Goal: Information Seeking & Learning: Learn about a topic

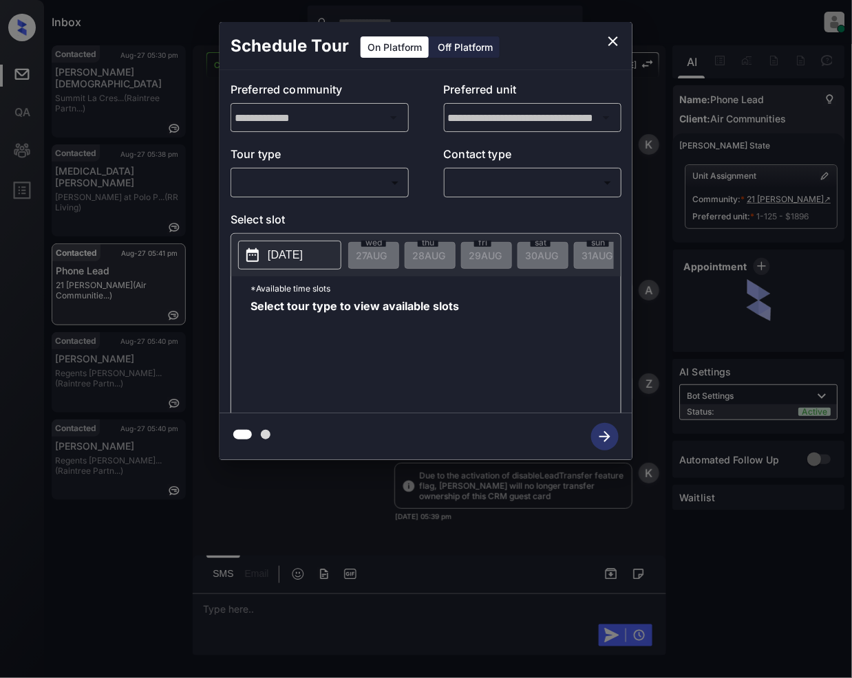
scroll to position [1503, 0]
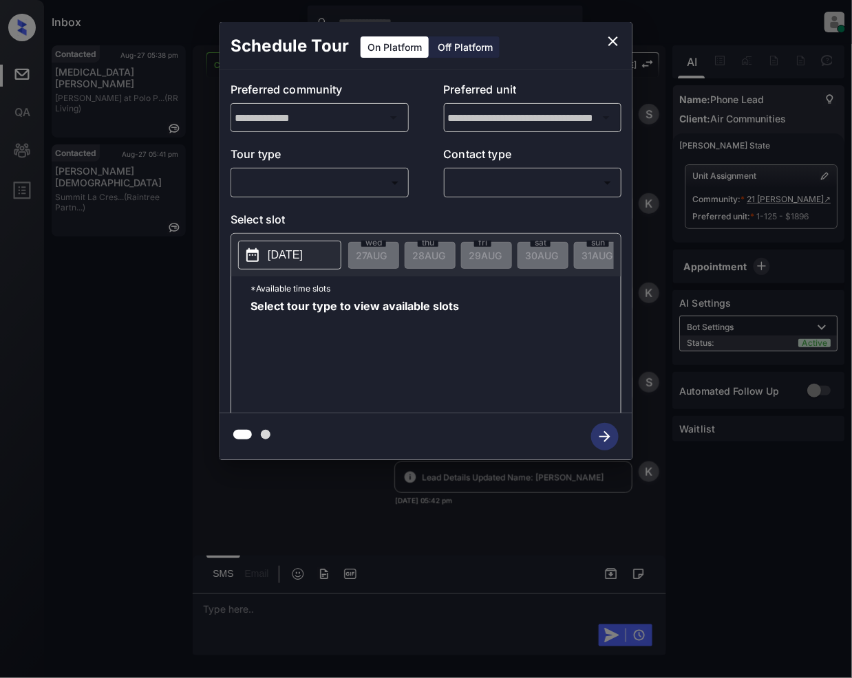
click at [334, 180] on body "Inbox Jeramie Castro Online Set yourself offline Set yourself on break Profile …" at bounding box center [426, 339] width 852 height 678
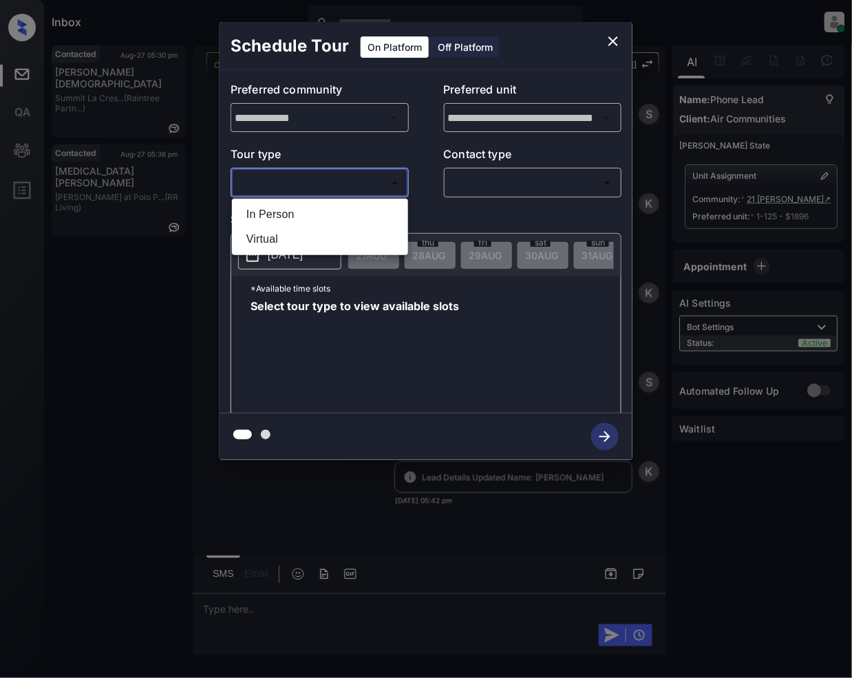
click at [287, 213] on li "In Person" at bounding box center [319, 214] width 169 height 25
type input "********"
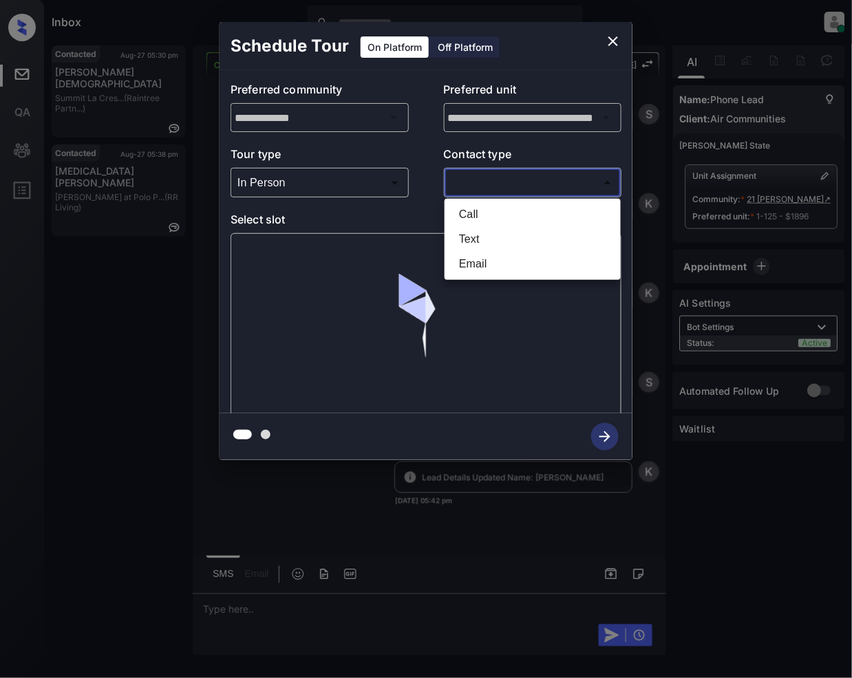
click at [501, 184] on body "Inbox Jeramie Castro Online Set yourself offline Set yourself on break Profile …" at bounding box center [426, 339] width 852 height 678
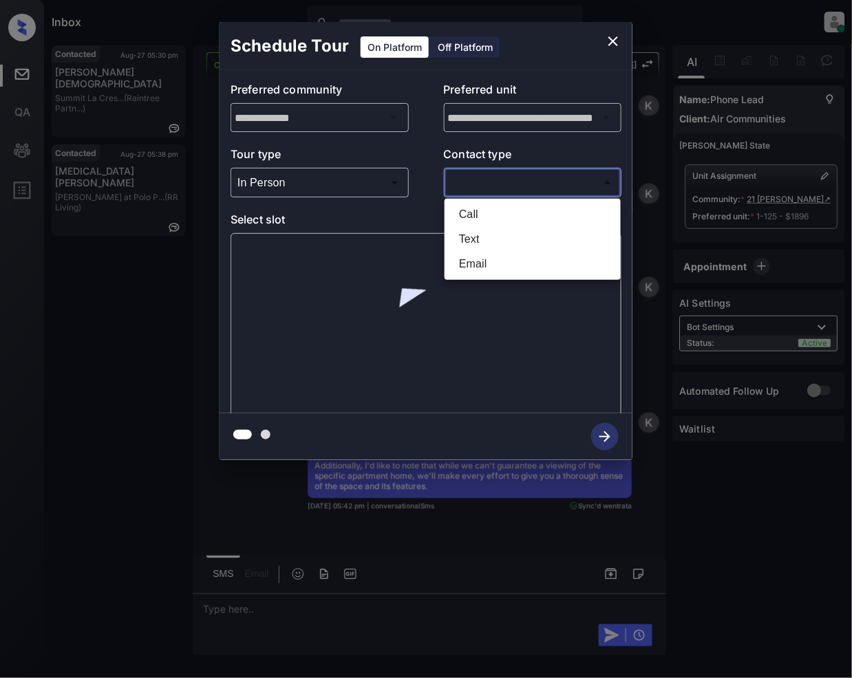
scroll to position [1952, 0]
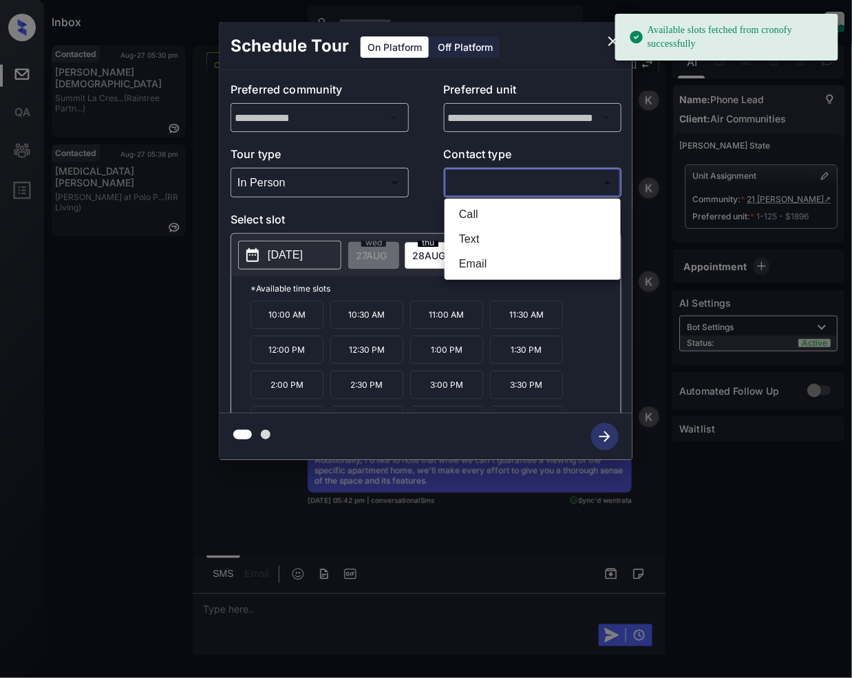
click at [614, 41] on div at bounding box center [426, 339] width 852 height 678
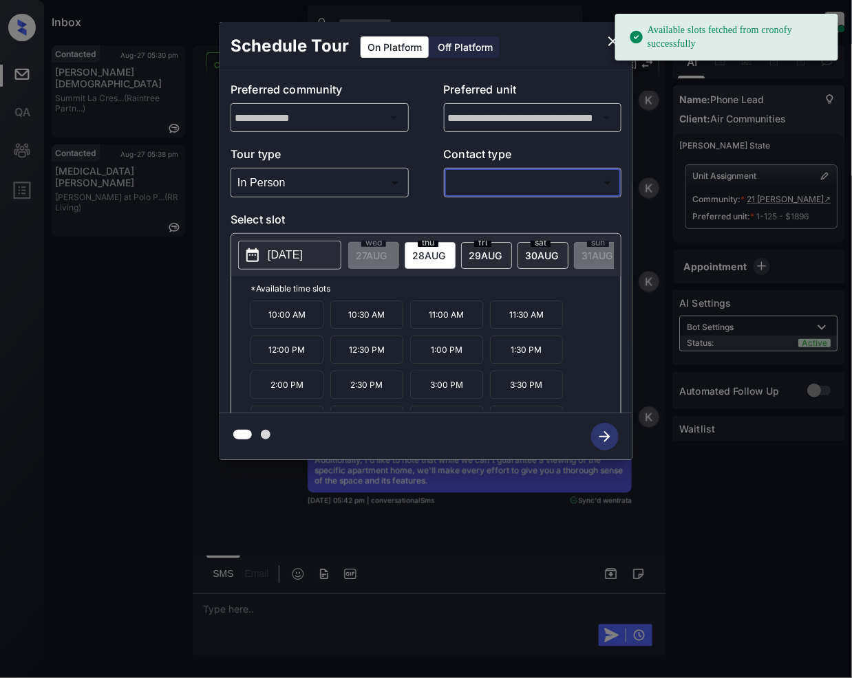
click at [610, 43] on icon "close" at bounding box center [613, 41] width 17 height 17
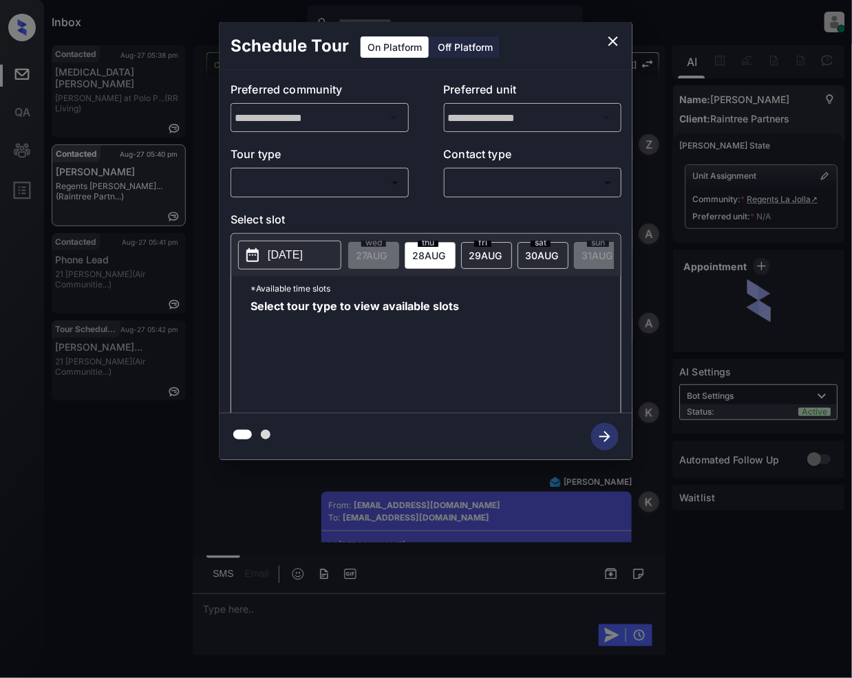
scroll to position [3490, 0]
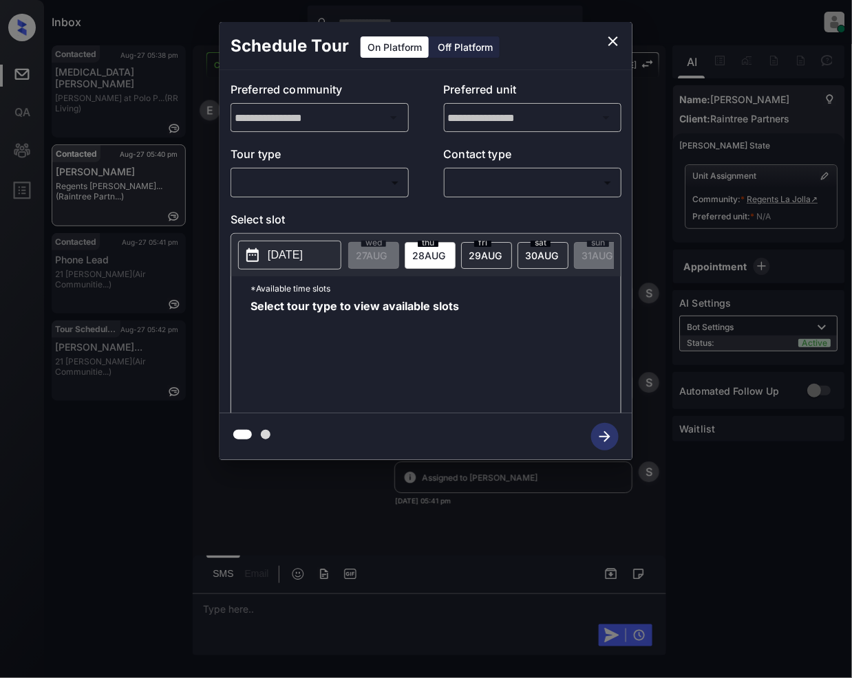
click at [348, 182] on body "Inbox Jeramie Castro Online Set yourself offline Set yourself on break Profile …" at bounding box center [426, 339] width 852 height 678
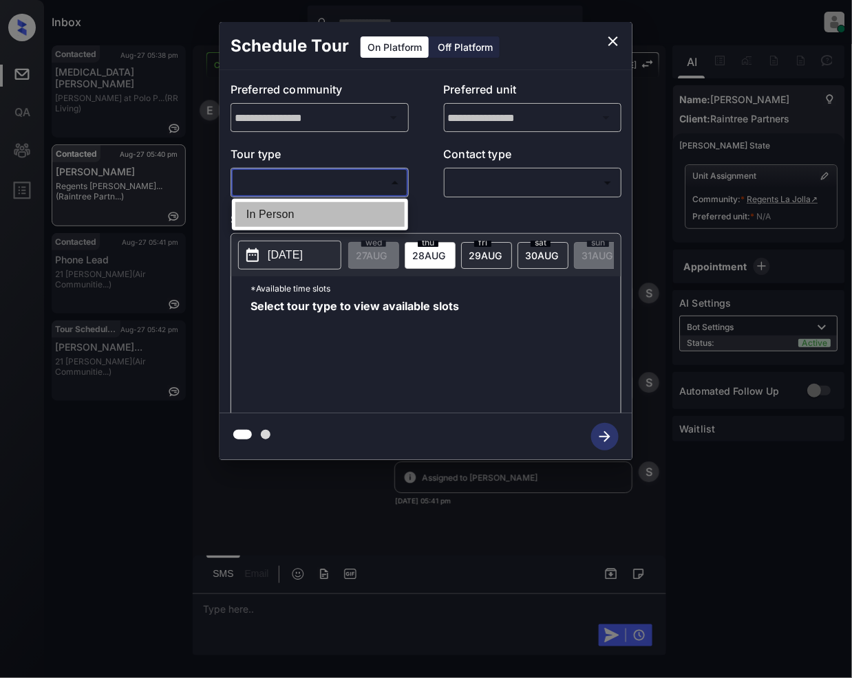
click at [292, 213] on li "In Person" at bounding box center [319, 214] width 169 height 25
type input "********"
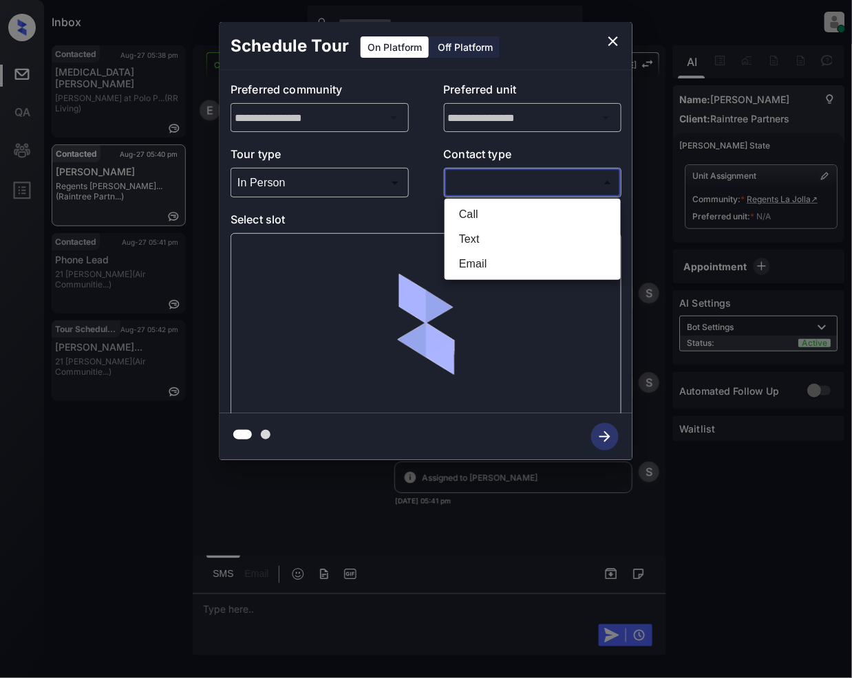
drag, startPoint x: 469, startPoint y: 186, endPoint x: 486, endPoint y: 283, distance: 99.1
click at [469, 186] on body "Inbox Jeramie Castro Online Set yourself offline Set yourself on break Profile …" at bounding box center [426, 339] width 852 height 678
click at [477, 263] on li "Email" at bounding box center [532, 264] width 169 height 25
type input "*****"
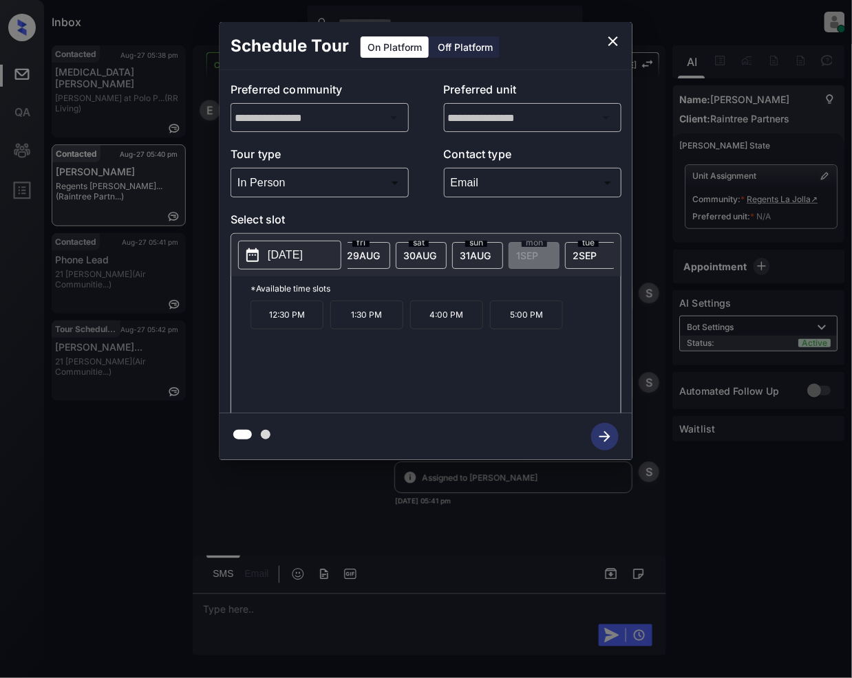
scroll to position [0, 147]
click at [615, 40] on icon "close" at bounding box center [613, 41] width 17 height 17
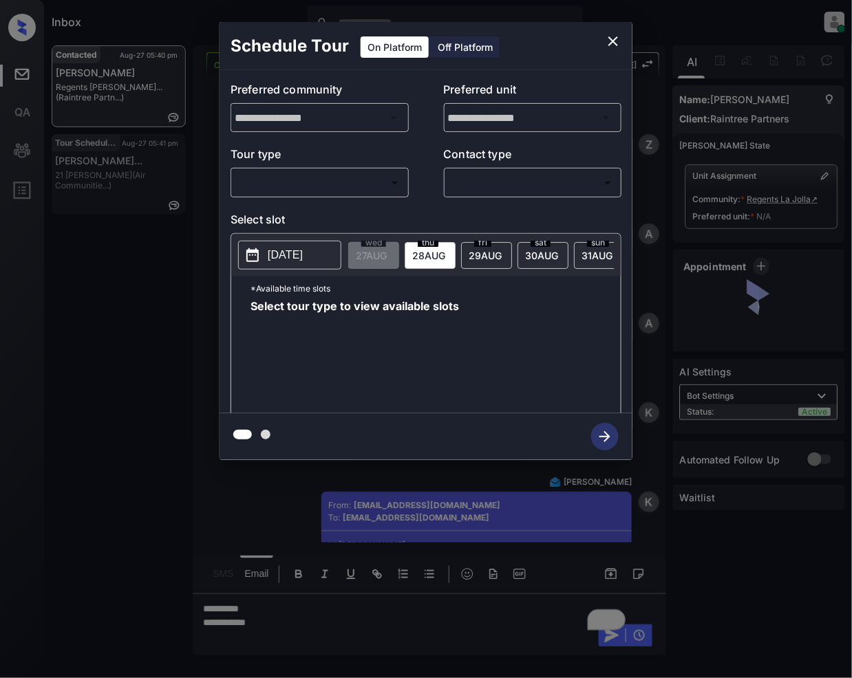
scroll to position [3036, 0]
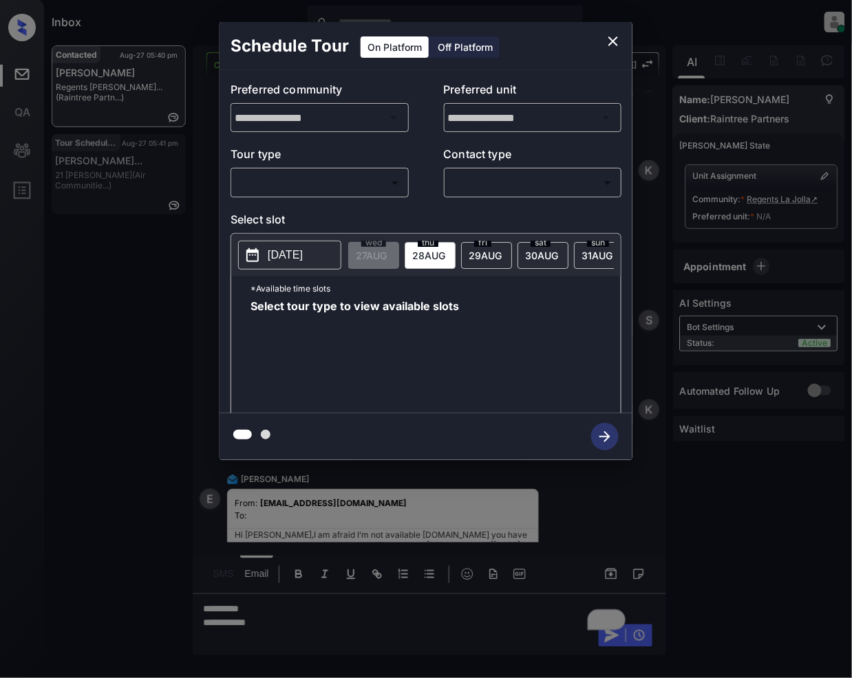
click at [340, 184] on body "Inbox Jeramie Castro Online Set yourself offline Set yourself on break Profile …" at bounding box center [426, 339] width 852 height 678
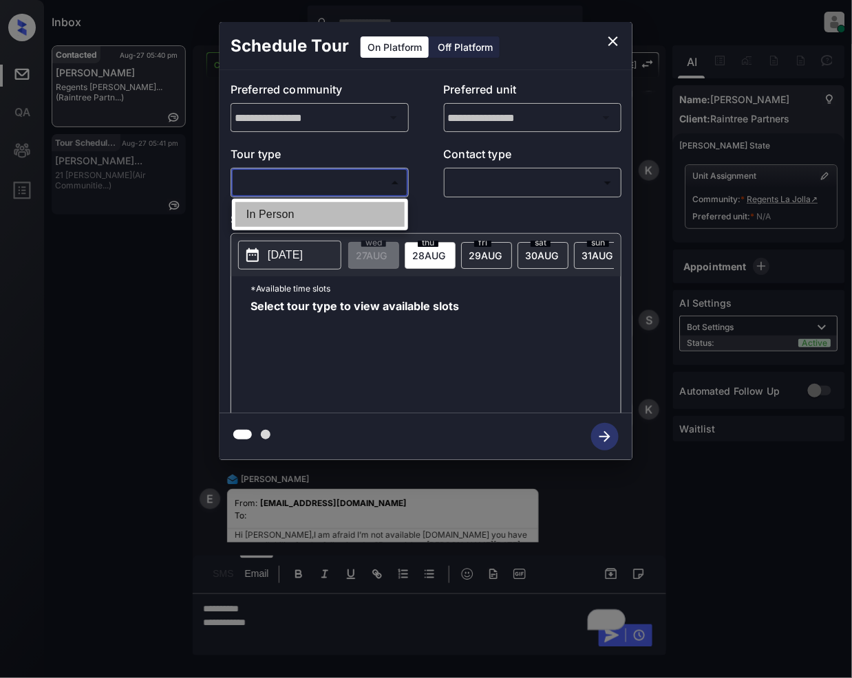
click at [286, 212] on li "In Person" at bounding box center [319, 214] width 169 height 25
type input "********"
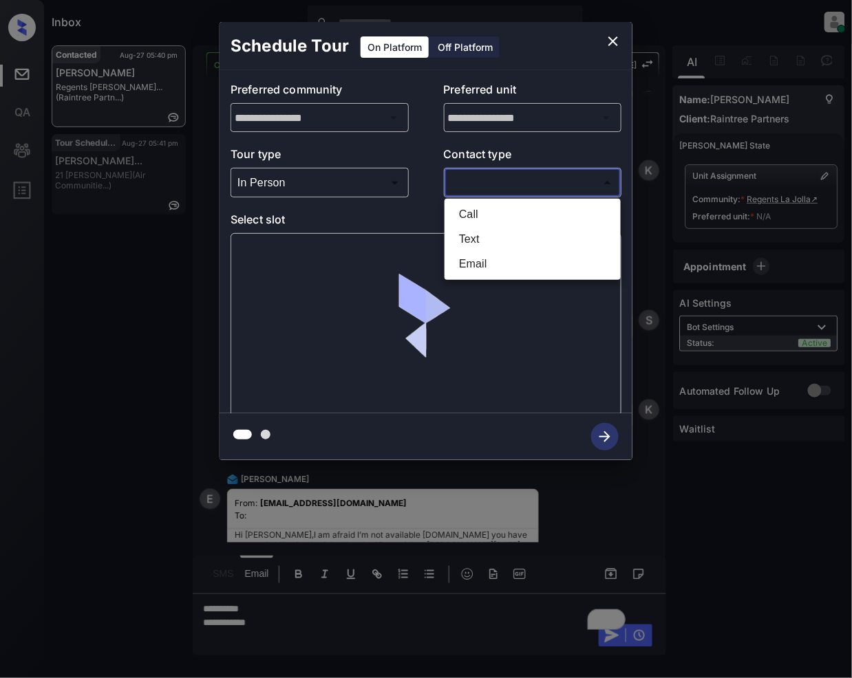
click at [471, 180] on body "Inbox Jeramie Castro Online Set yourself offline Set yourself on break Profile …" at bounding box center [426, 339] width 852 height 678
click at [474, 259] on li "Email" at bounding box center [532, 264] width 169 height 25
type input "*****"
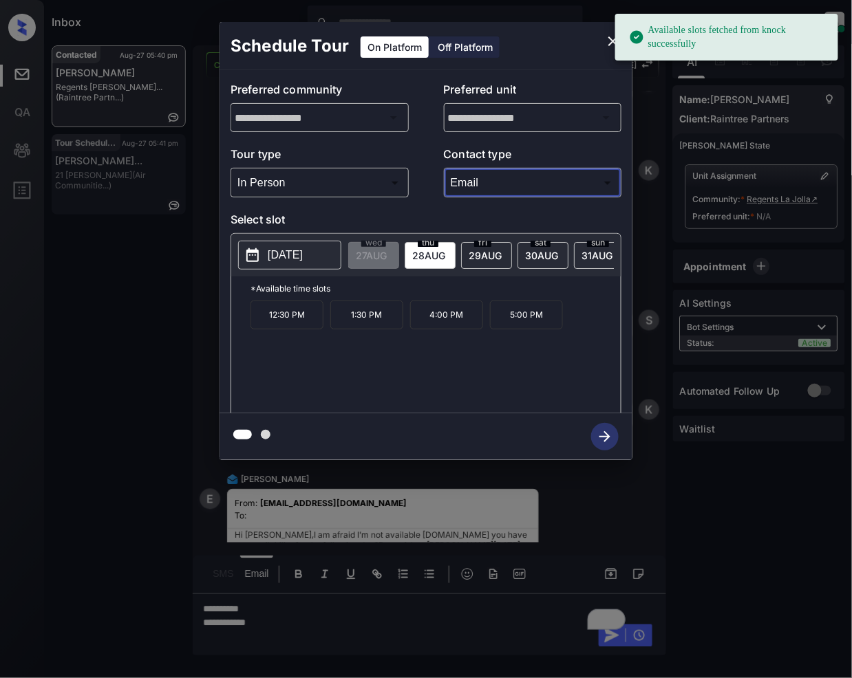
click at [486, 252] on span "29 AUG" at bounding box center [485, 256] width 33 height 12
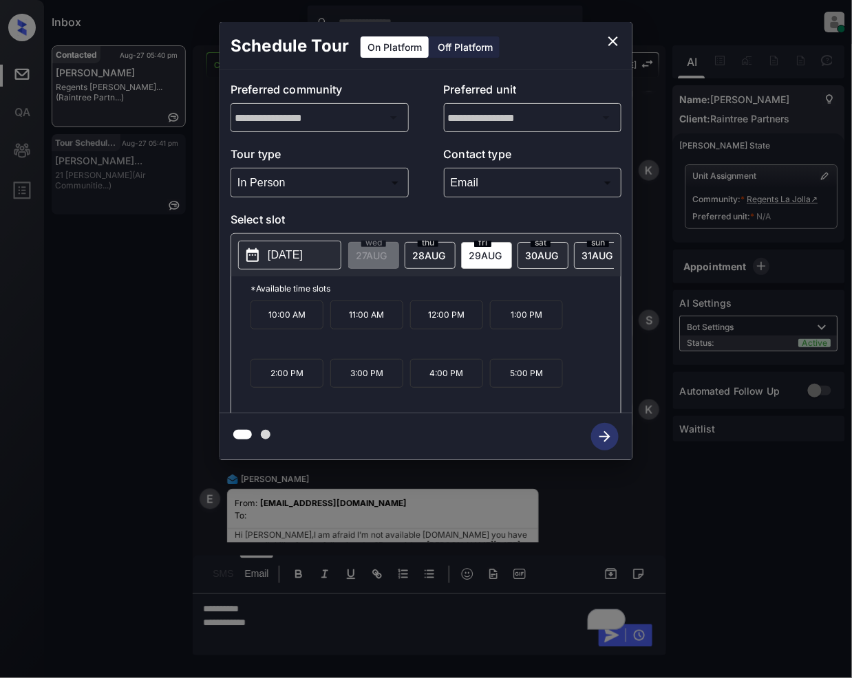
click at [541, 254] on span "30 AUG" at bounding box center [541, 256] width 33 height 12
click at [611, 40] on icon "close" at bounding box center [613, 41] width 17 height 17
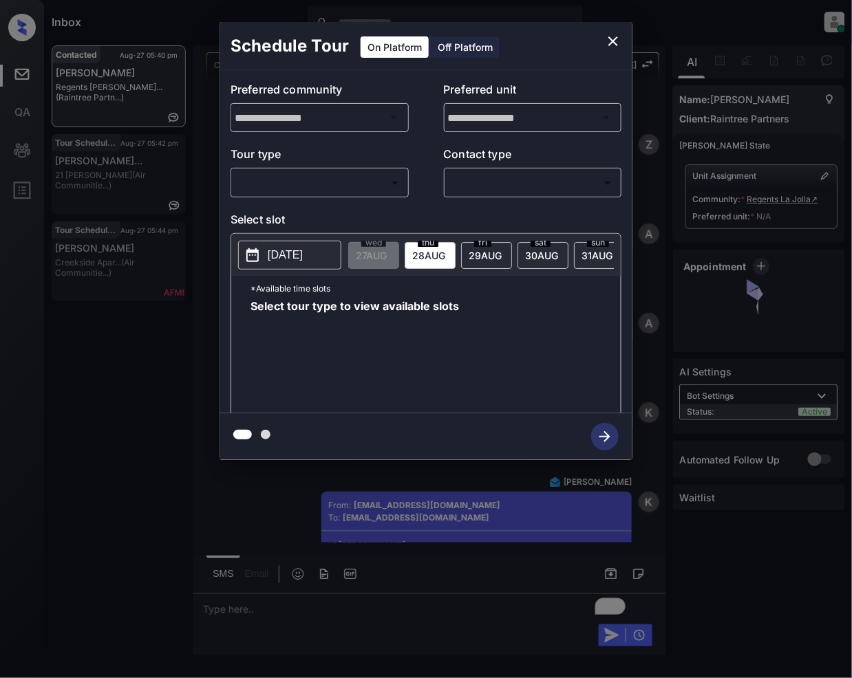
scroll to position [3653, 0]
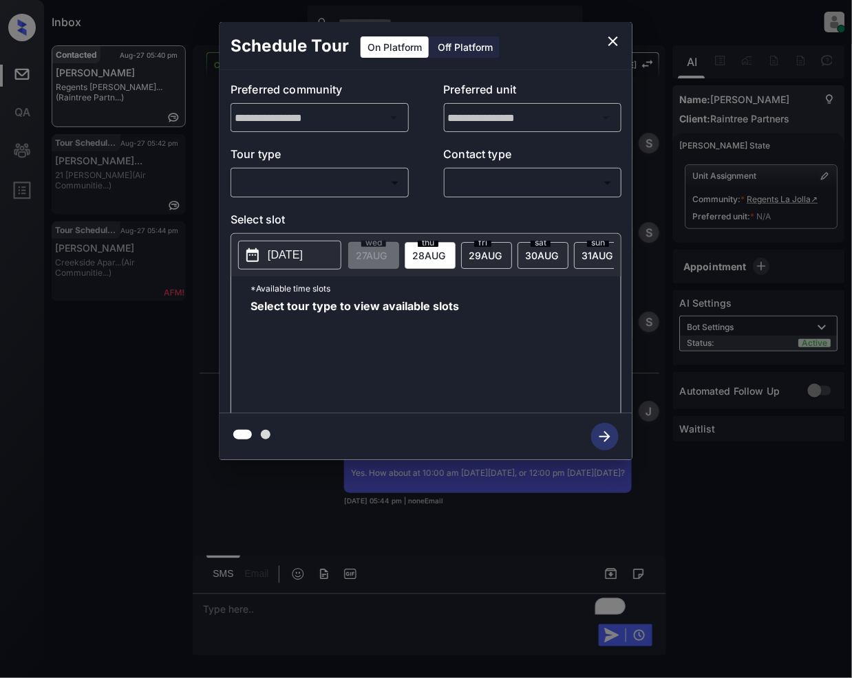
click at [342, 190] on body "Inbox Jeramie Castro Online Set yourself offline Set yourself on break Profile …" at bounding box center [426, 339] width 852 height 678
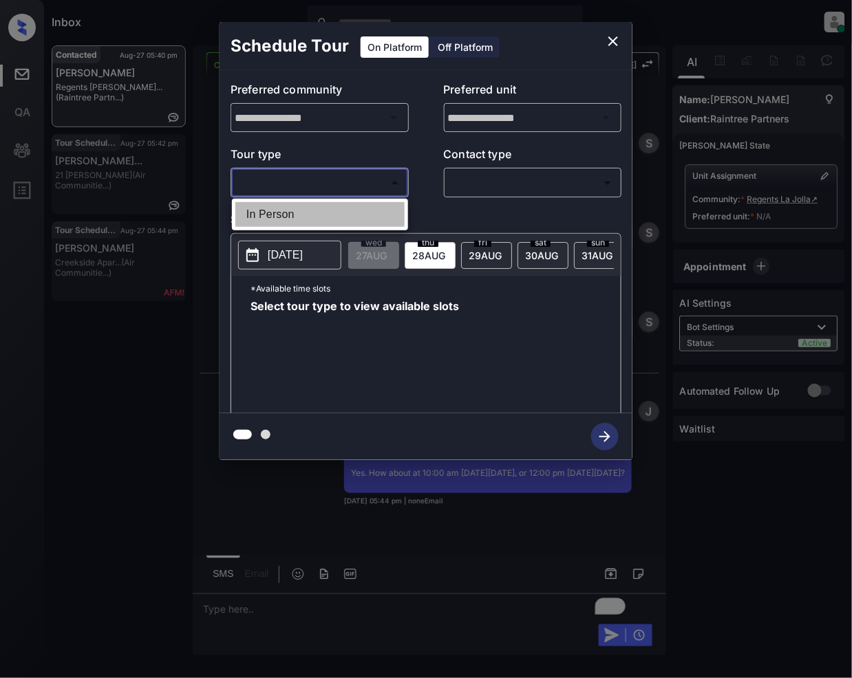
drag, startPoint x: 303, startPoint y: 212, endPoint x: 505, endPoint y: 202, distance: 201.8
click at [304, 212] on li "In Person" at bounding box center [319, 214] width 169 height 25
type input "********"
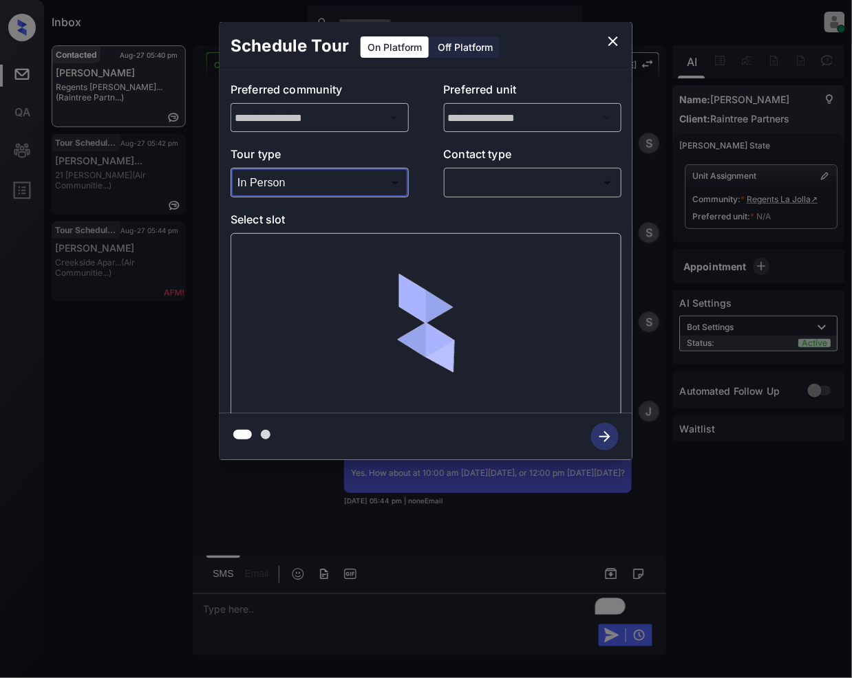
click at [495, 182] on body "Inbox Jeramie Castro Online Set yourself offline Set yourself on break Profile …" at bounding box center [426, 339] width 852 height 678
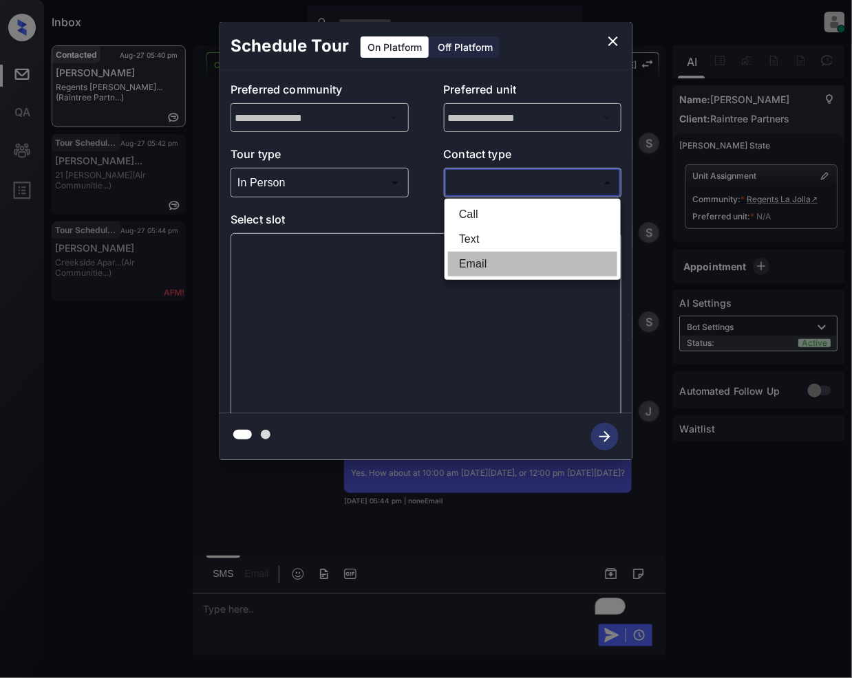
click at [494, 270] on li "Email" at bounding box center [532, 264] width 169 height 25
type input "*****"
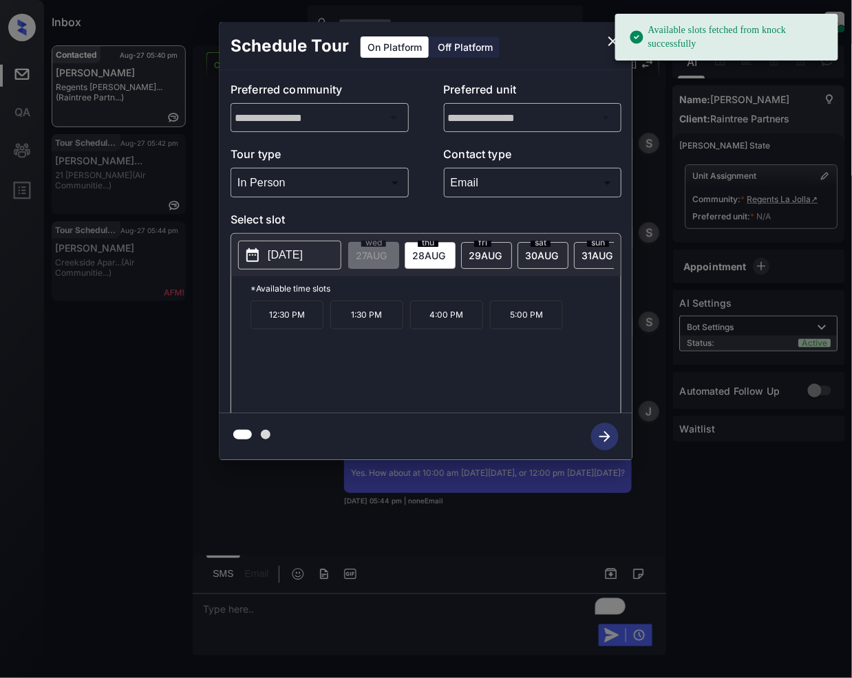
drag, startPoint x: 537, startPoint y: 253, endPoint x: 537, endPoint y: 328, distance: 75.0
click at [537, 255] on span "30 AUG" at bounding box center [541, 256] width 33 height 12
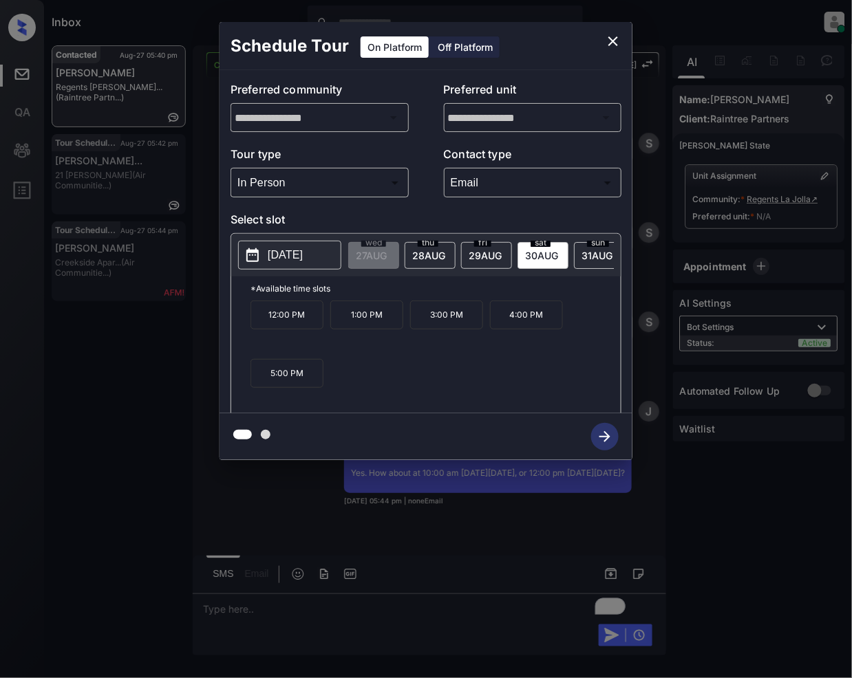
click at [484, 254] on span "29 AUG" at bounding box center [485, 256] width 33 height 12
click at [617, 43] on icon "close" at bounding box center [613, 41] width 17 height 17
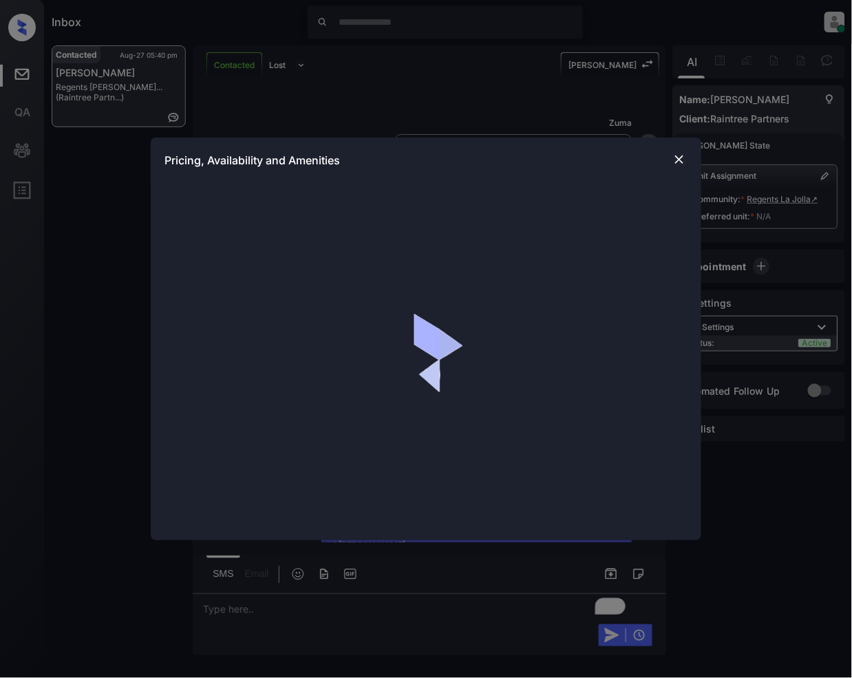
scroll to position [1066, 0]
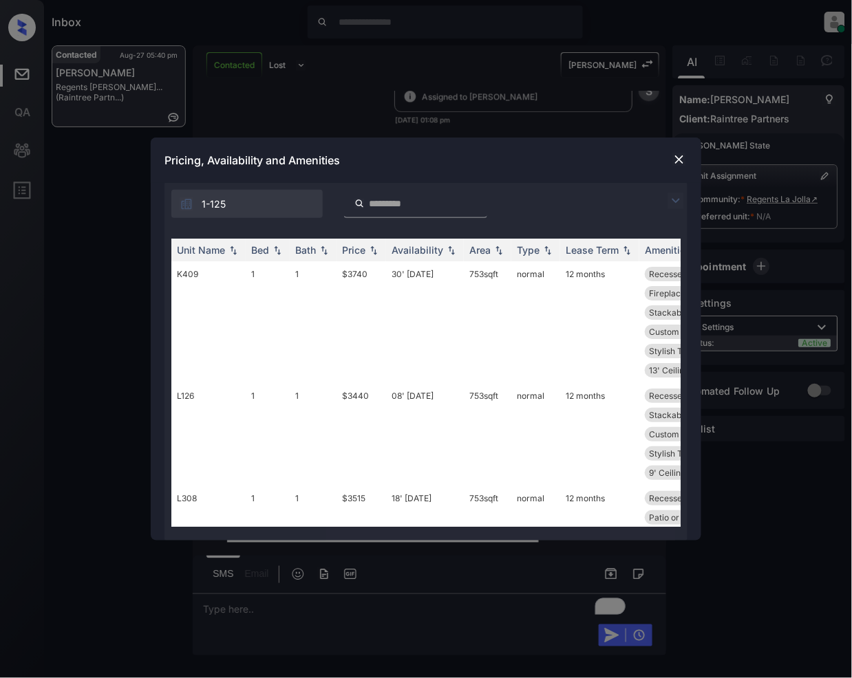
click at [671, 154] on div at bounding box center [679, 159] width 17 height 17
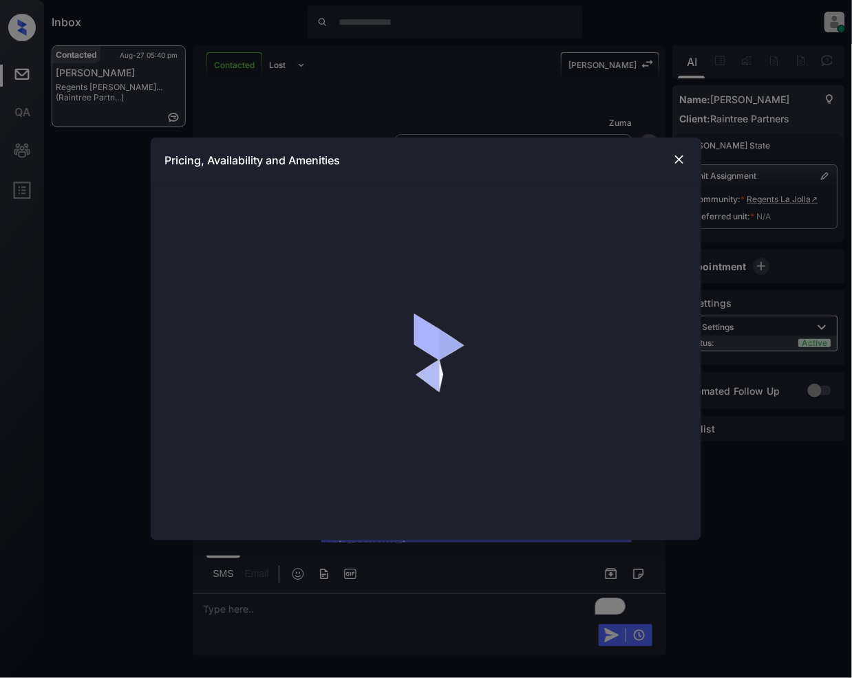
scroll to position [1066, 0]
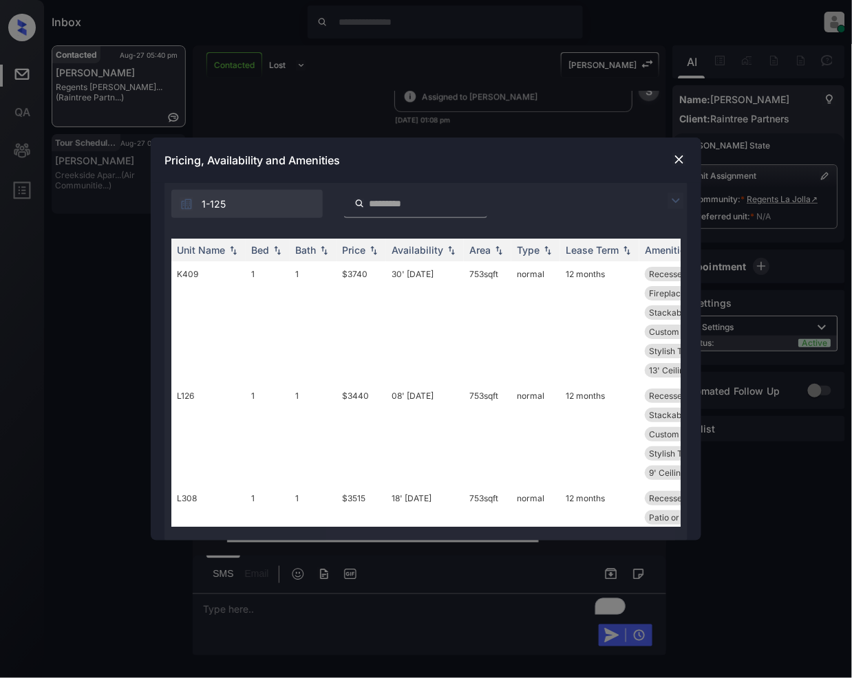
click at [672, 195] on img at bounding box center [675, 201] width 17 height 17
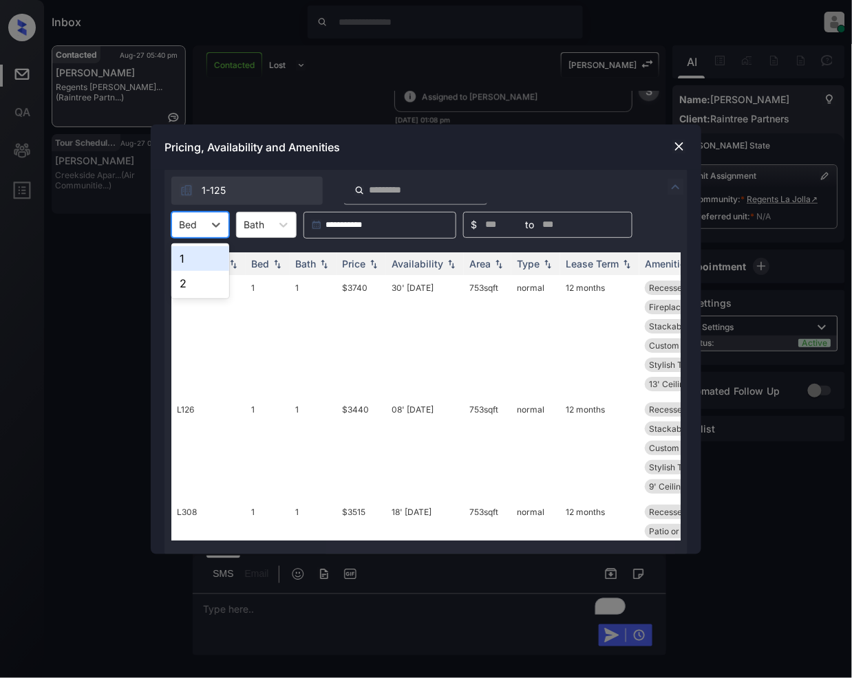
click at [202, 220] on div "Bed" at bounding box center [188, 225] width 32 height 20
click at [680, 143] on img at bounding box center [679, 147] width 14 height 14
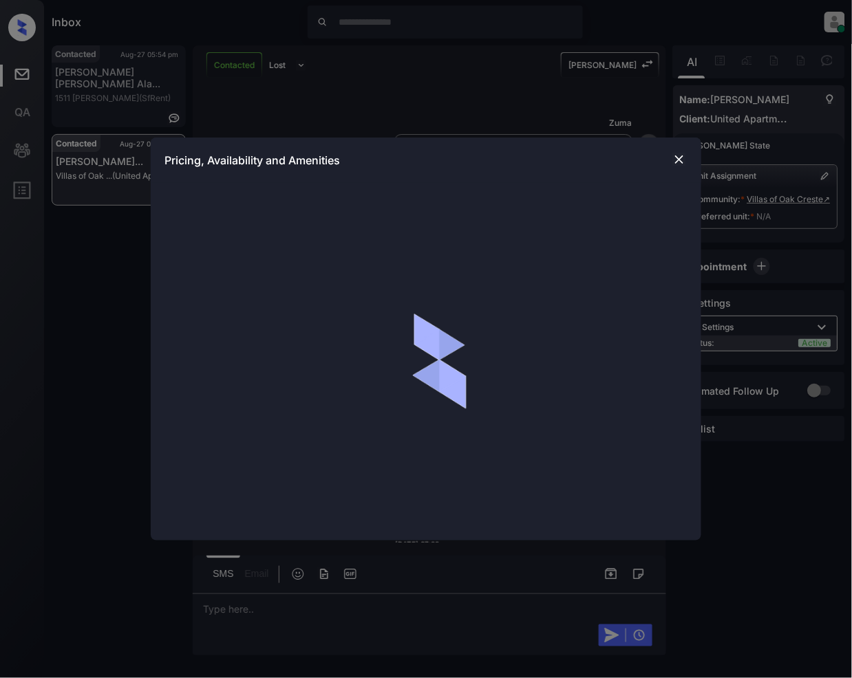
scroll to position [1083, 0]
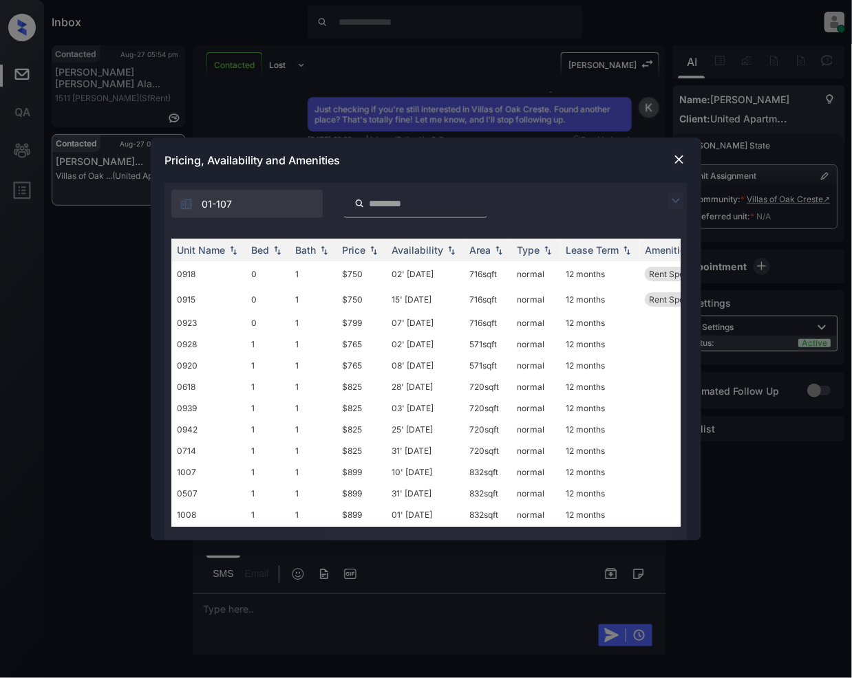
click at [680, 190] on div "01-107" at bounding box center [425, 200] width 523 height 35
drag, startPoint x: 675, startPoint y: 197, endPoint x: 633, endPoint y: 188, distance: 42.9
click at [672, 196] on img at bounding box center [675, 201] width 17 height 17
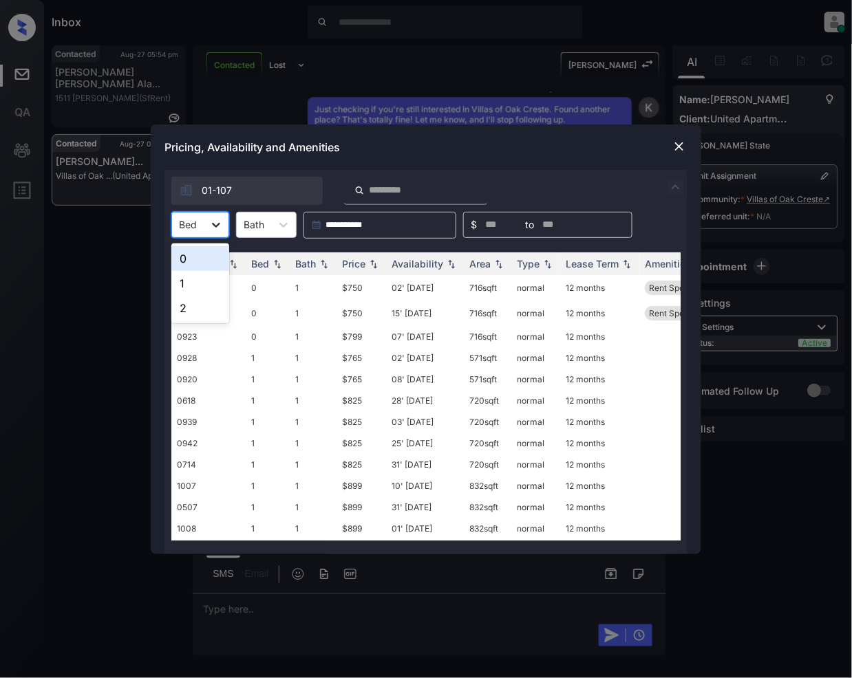
click at [213, 226] on icon at bounding box center [216, 225] width 14 height 14
drag, startPoint x: 194, startPoint y: 277, endPoint x: 285, endPoint y: 372, distance: 131.4
click at [193, 277] on div "1" at bounding box center [200, 283] width 58 height 25
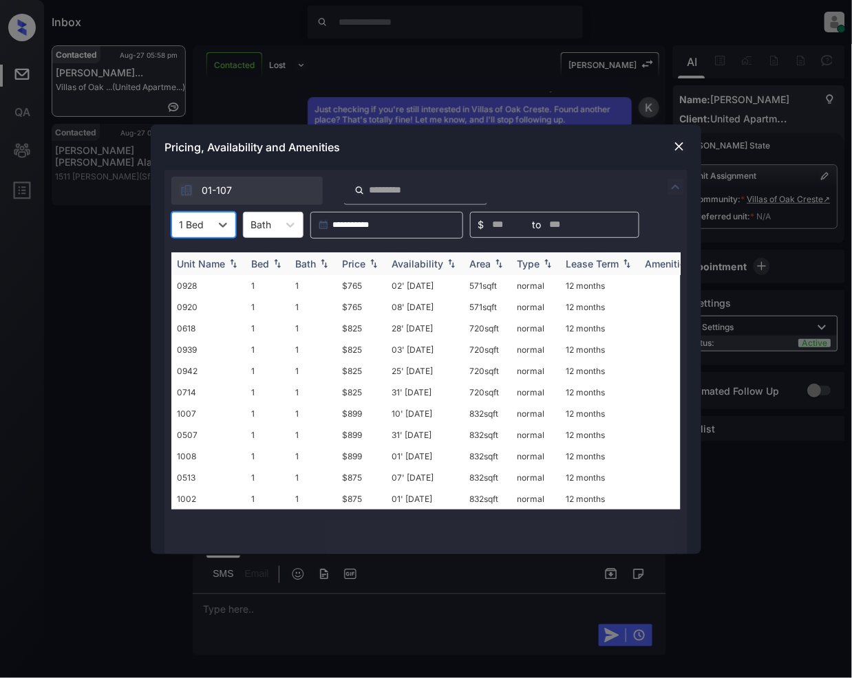
click at [380, 267] on img at bounding box center [374, 264] width 14 height 10
click at [351, 497] on td "$765" at bounding box center [361, 498] width 50 height 21
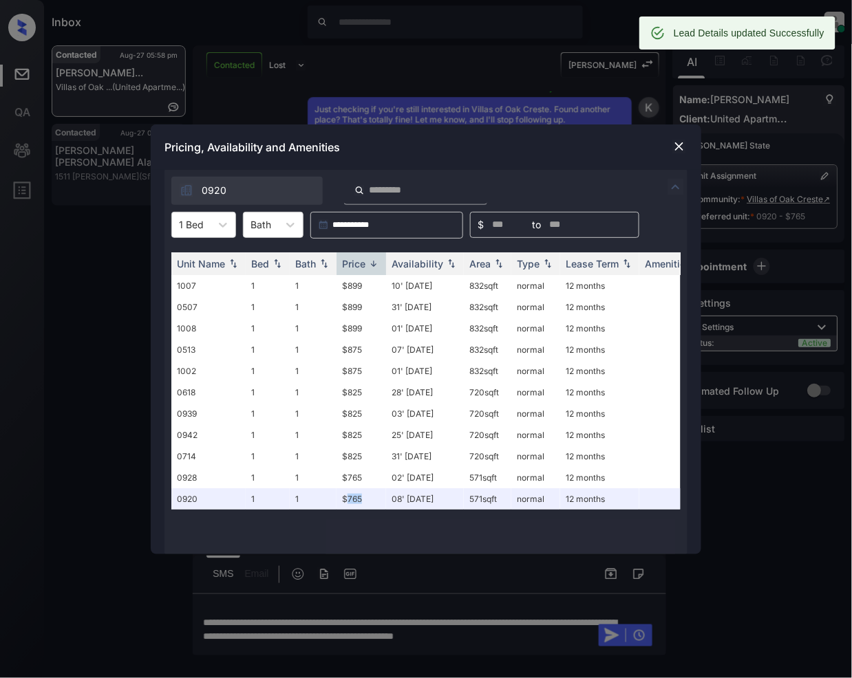
click at [678, 147] on img at bounding box center [679, 147] width 14 height 14
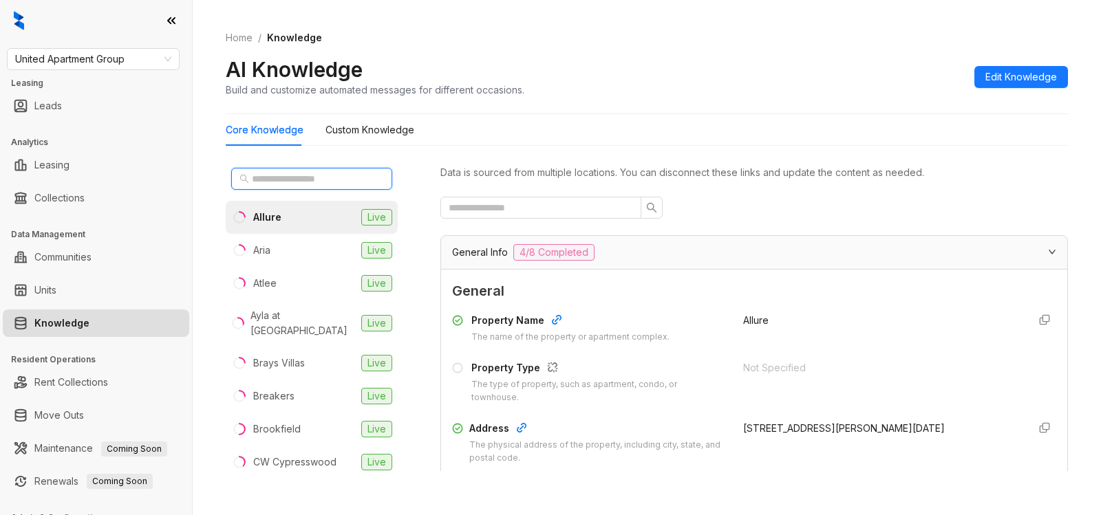
click at [308, 179] on input "text" at bounding box center [312, 178] width 121 height 15
click at [308, 178] on input "****" at bounding box center [312, 178] width 121 height 15
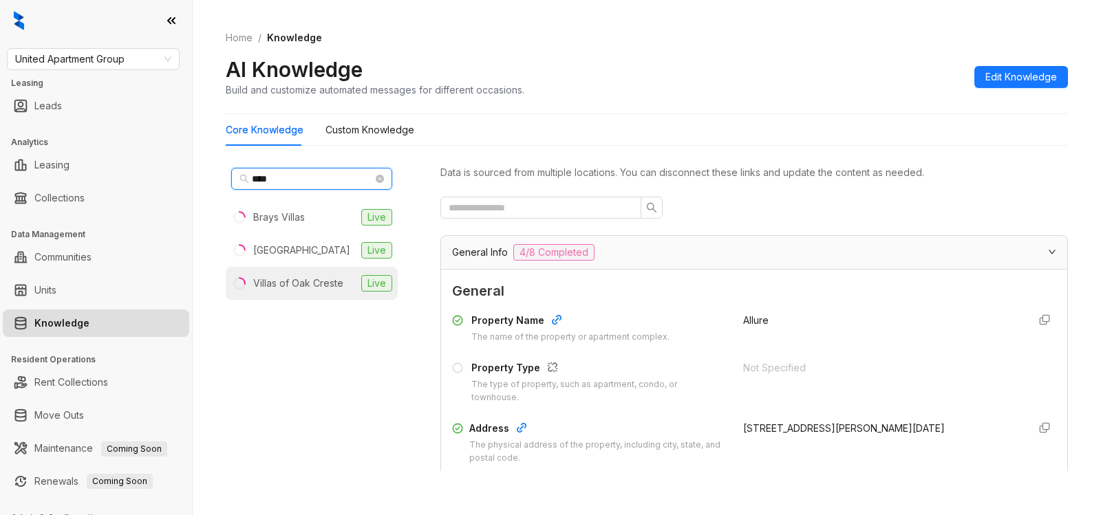
type input "****"
click at [285, 289] on div "Villas of Oak Creste" at bounding box center [298, 283] width 90 height 15
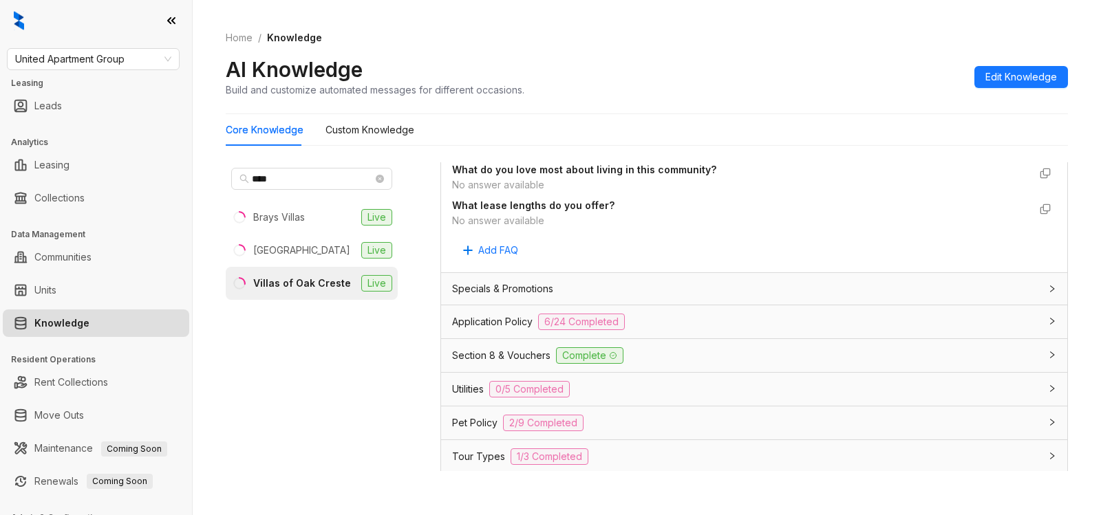
scroll to position [1230, 0]
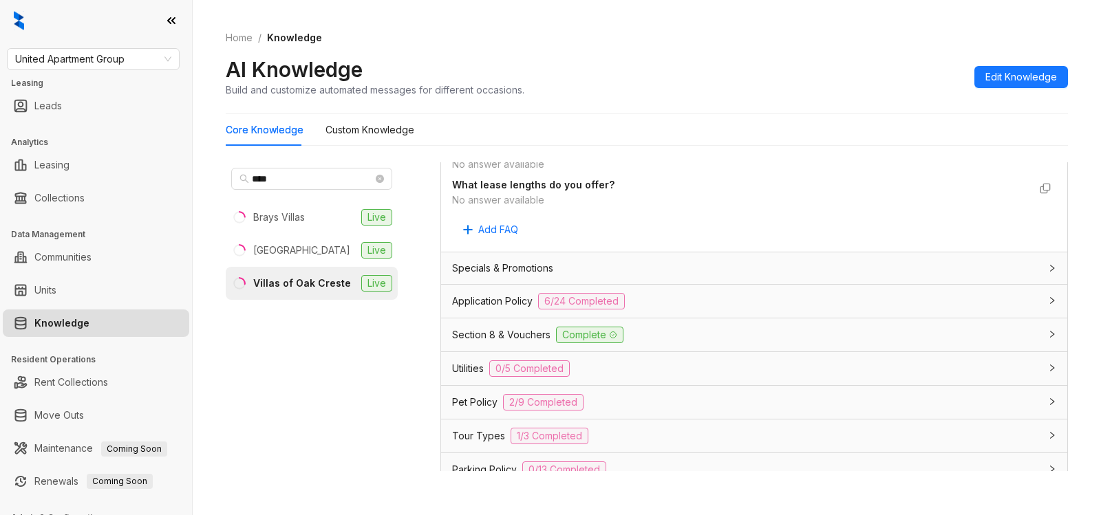
click at [869, 294] on div "Application Policy 6/24 Completed" at bounding box center [746, 301] width 588 height 17
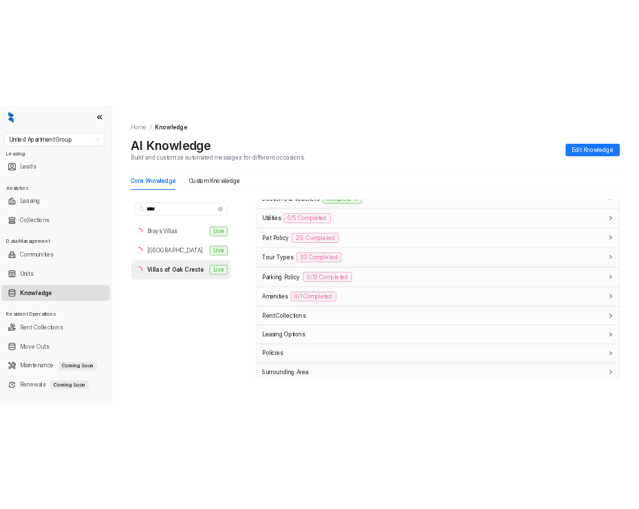
scroll to position [3137, 0]
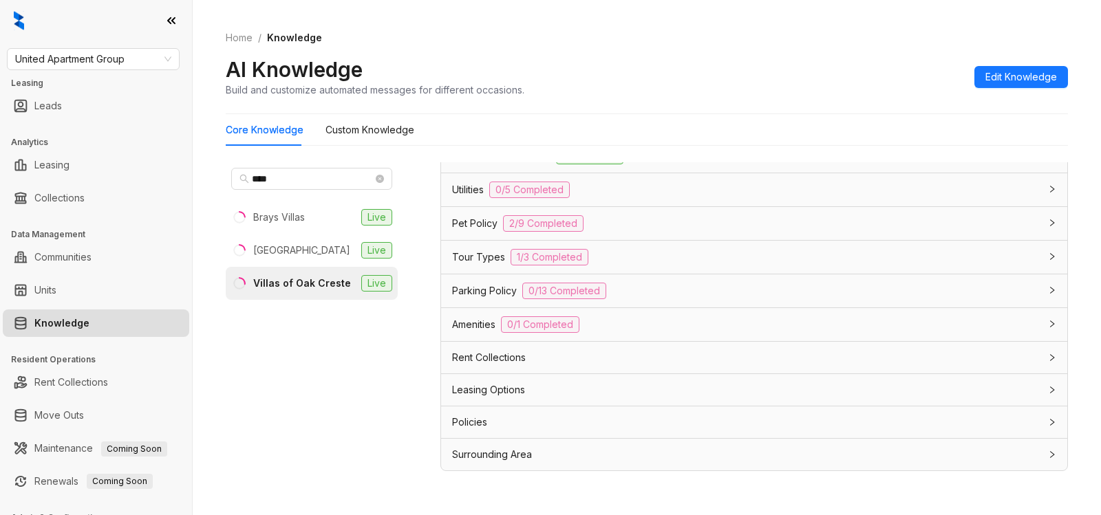
click at [582, 187] on div "Utilities 0/5 Completed" at bounding box center [746, 190] width 588 height 17
